Goal: Task Accomplishment & Management: Manage account settings

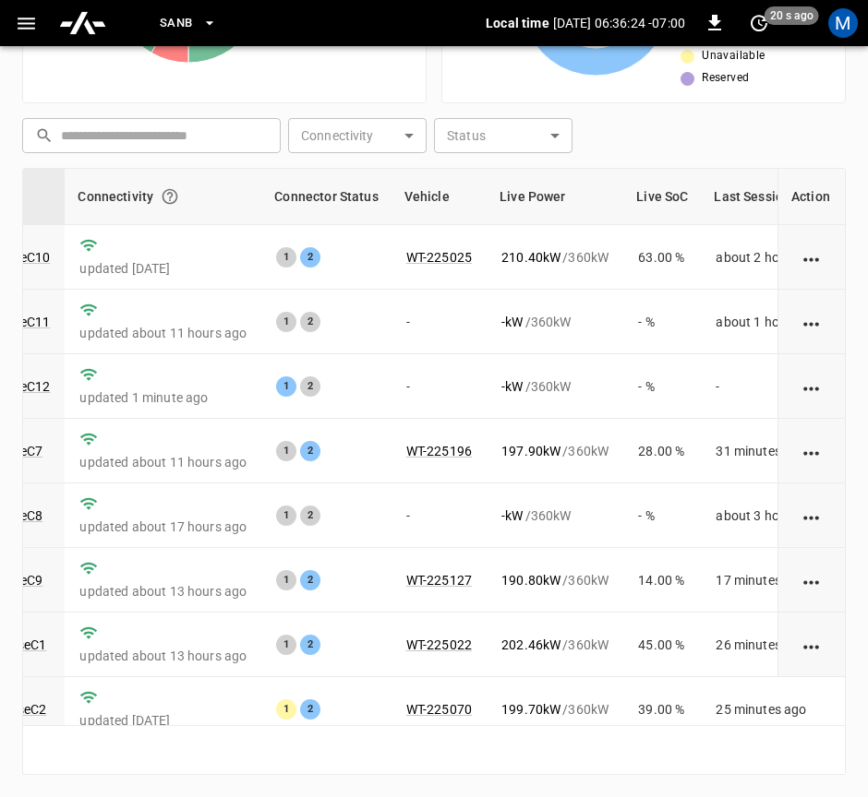
scroll to position [297, 222]
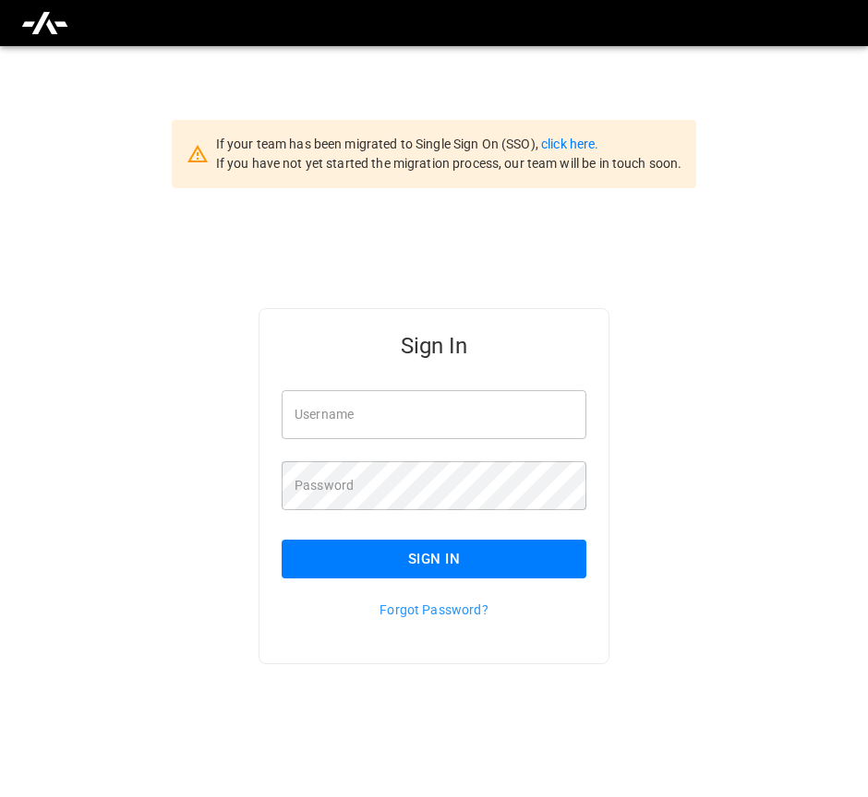
type input "**********"
click at [557, 557] on button "Sign In" at bounding box center [434, 559] width 305 height 39
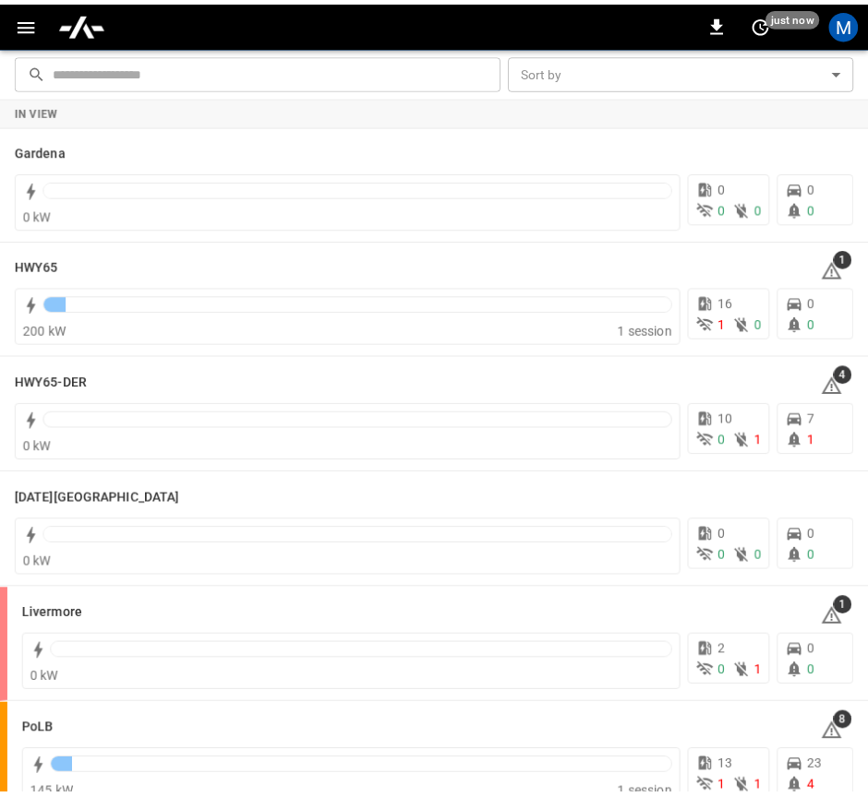
scroll to position [277, 0]
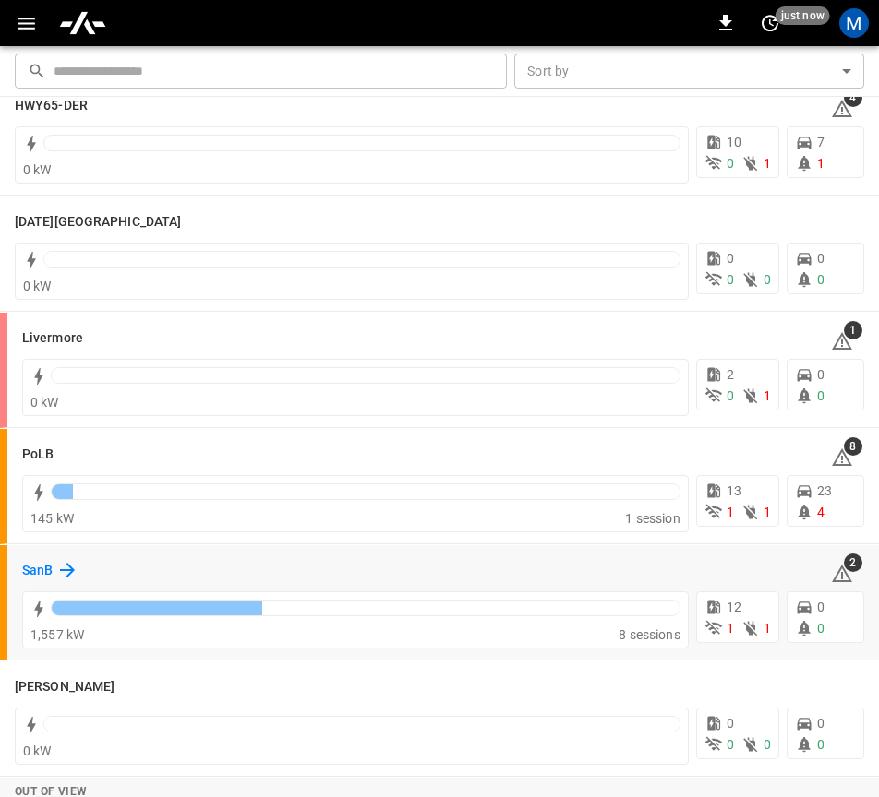
click at [69, 560] on icon at bounding box center [67, 570] width 22 height 22
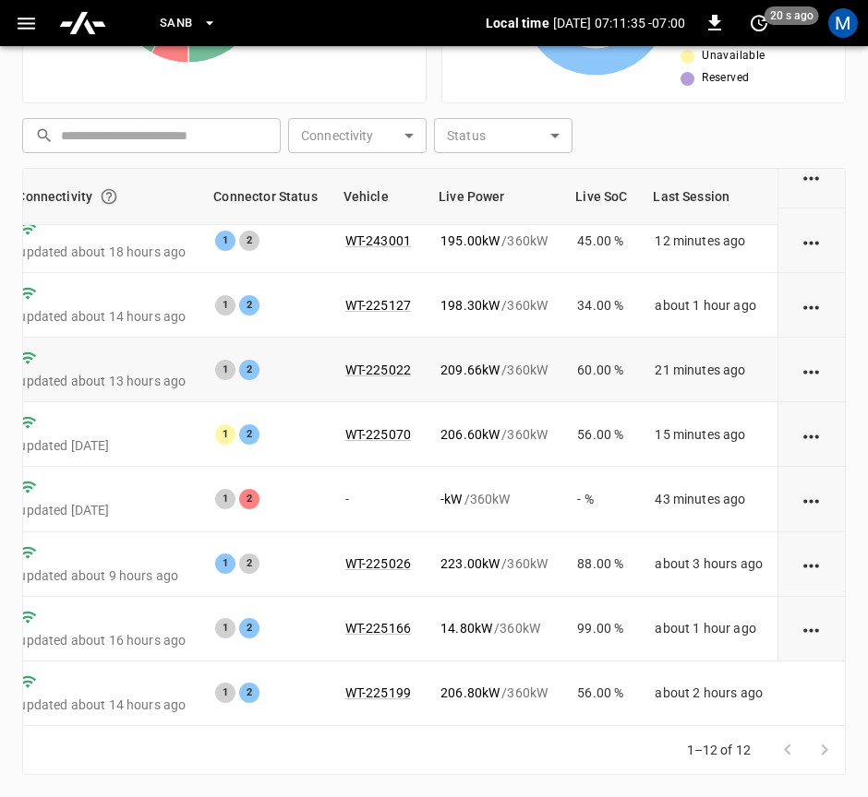
scroll to position [297, 300]
drag, startPoint x: 373, startPoint y: 727, endPoint x: 348, endPoint y: 730, distance: 25.1
click at [348, 730] on div "1–12 of 12" at bounding box center [433, 750] width 823 height 49
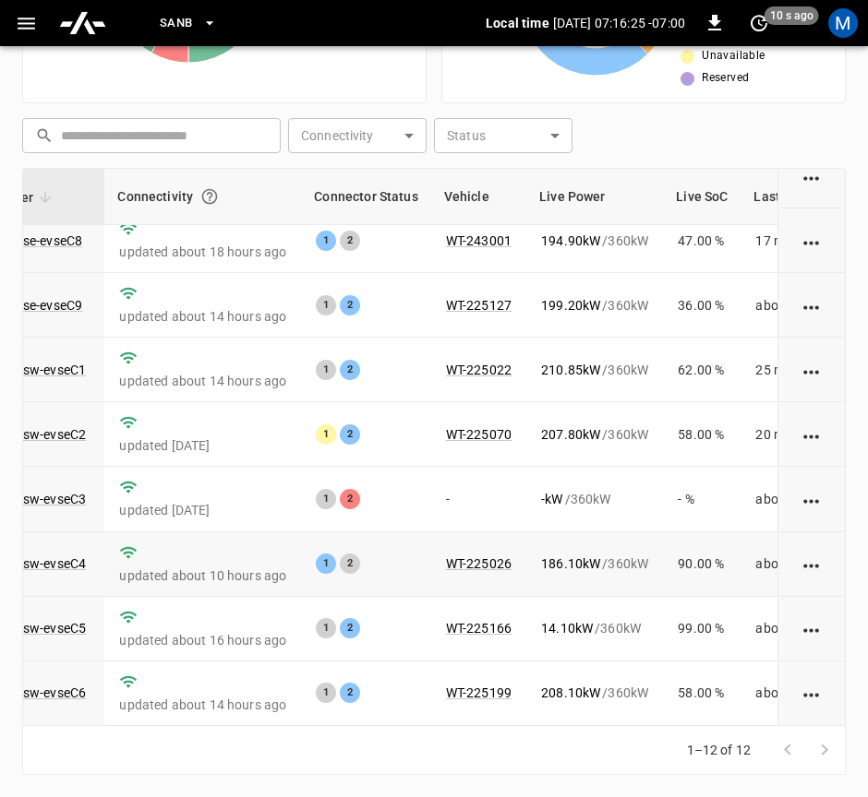
scroll to position [297, 182]
